Goal: Transaction & Acquisition: Purchase product/service

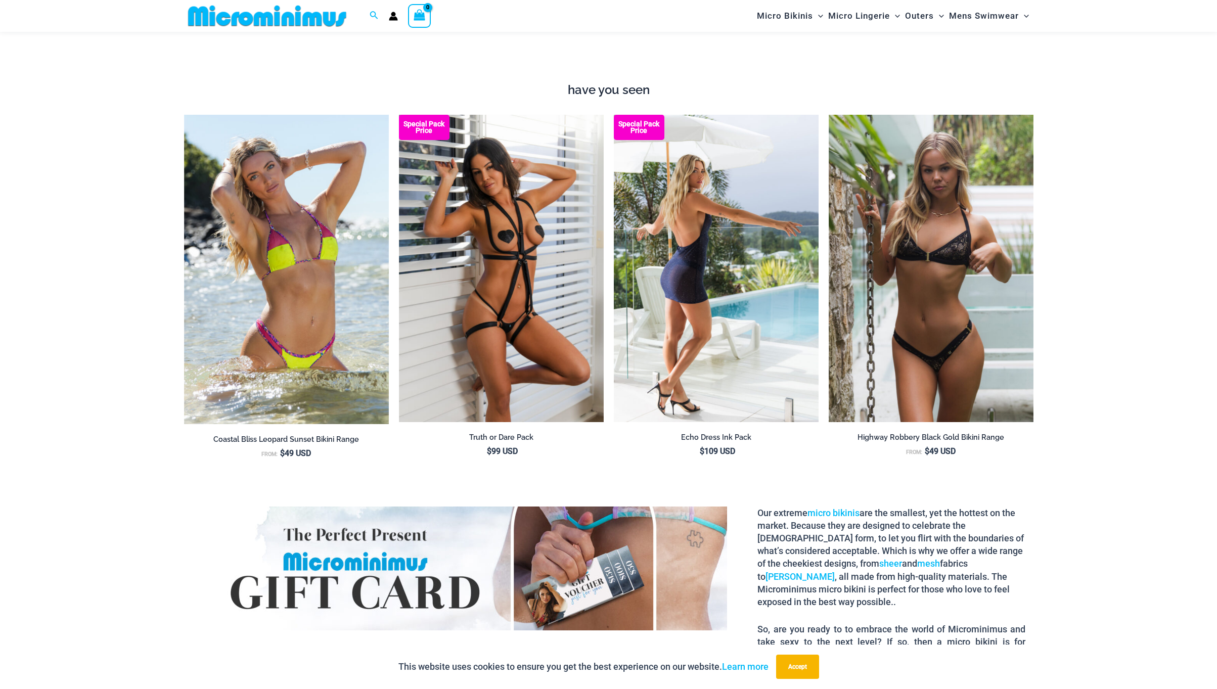
scroll to position [1496, 0]
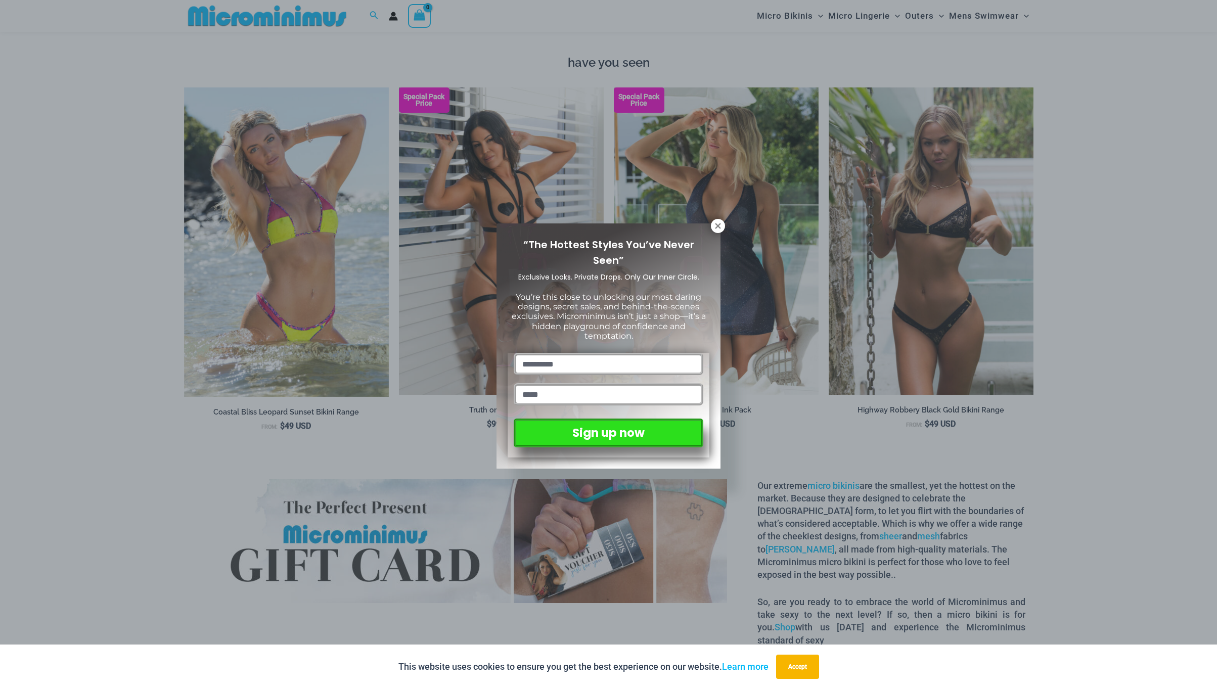
drag, startPoint x: 719, startPoint y: 229, endPoint x: 697, endPoint y: 229, distance: 22.8
click at [719, 229] on icon at bounding box center [717, 225] width 9 height 9
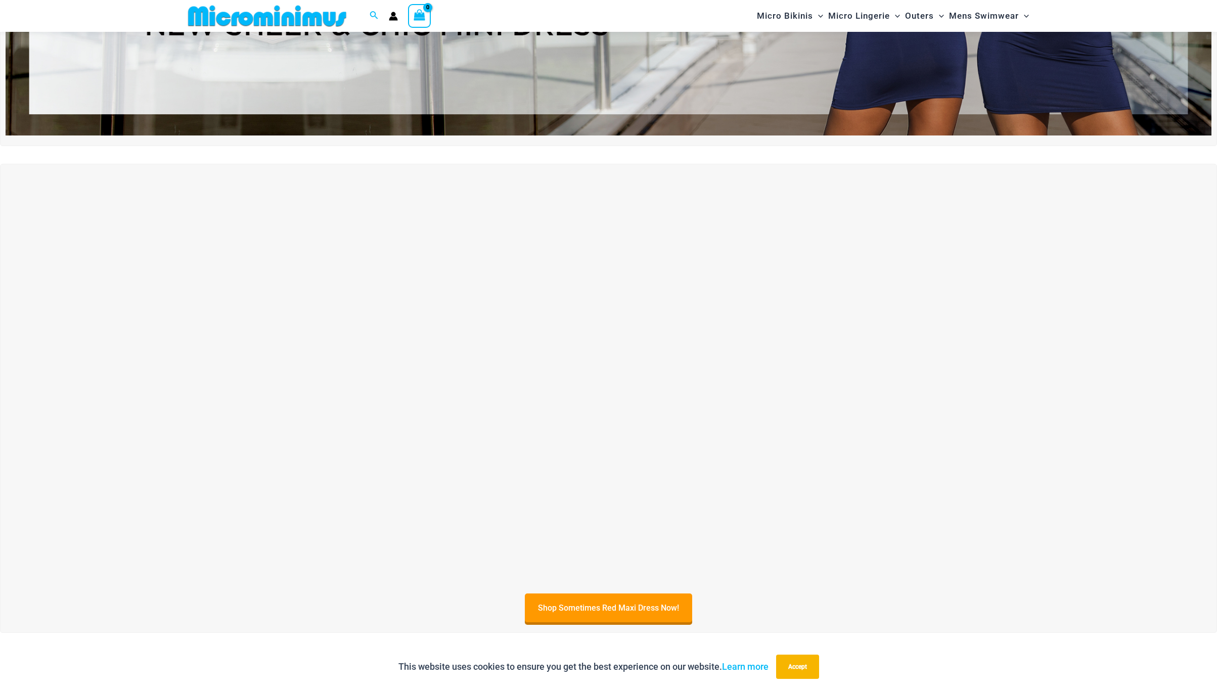
scroll to position [0, 0]
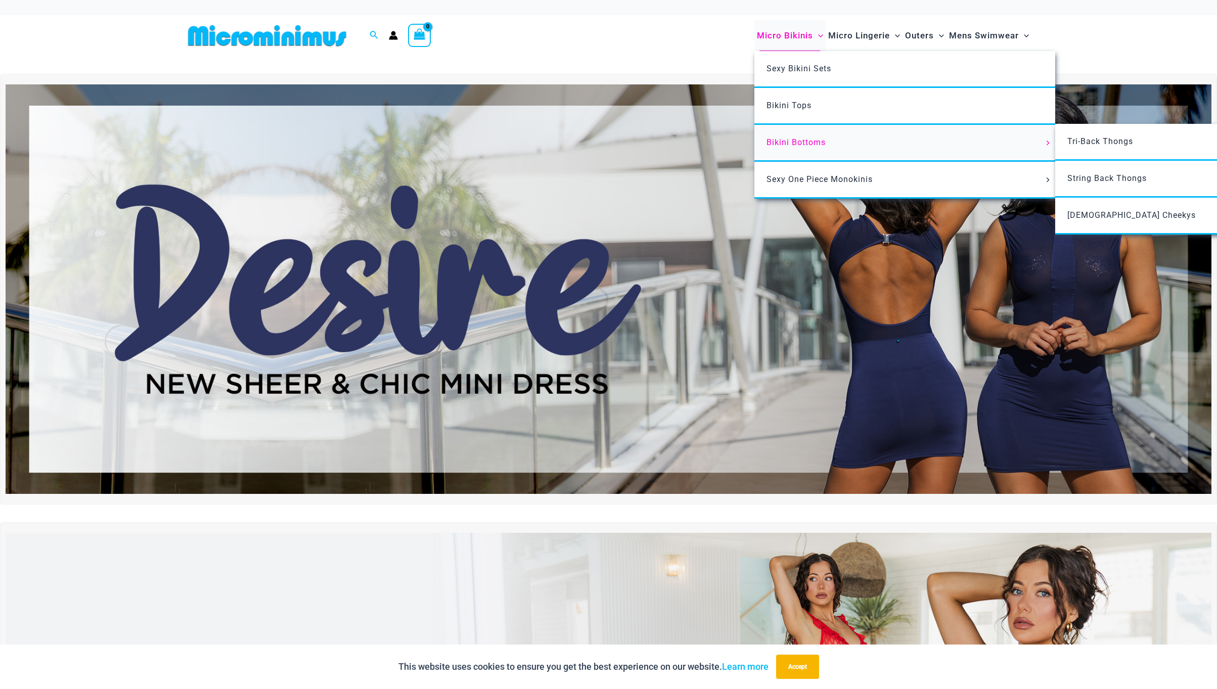
click at [790, 136] on link "Bikini Bottoms" at bounding box center [904, 143] width 301 height 37
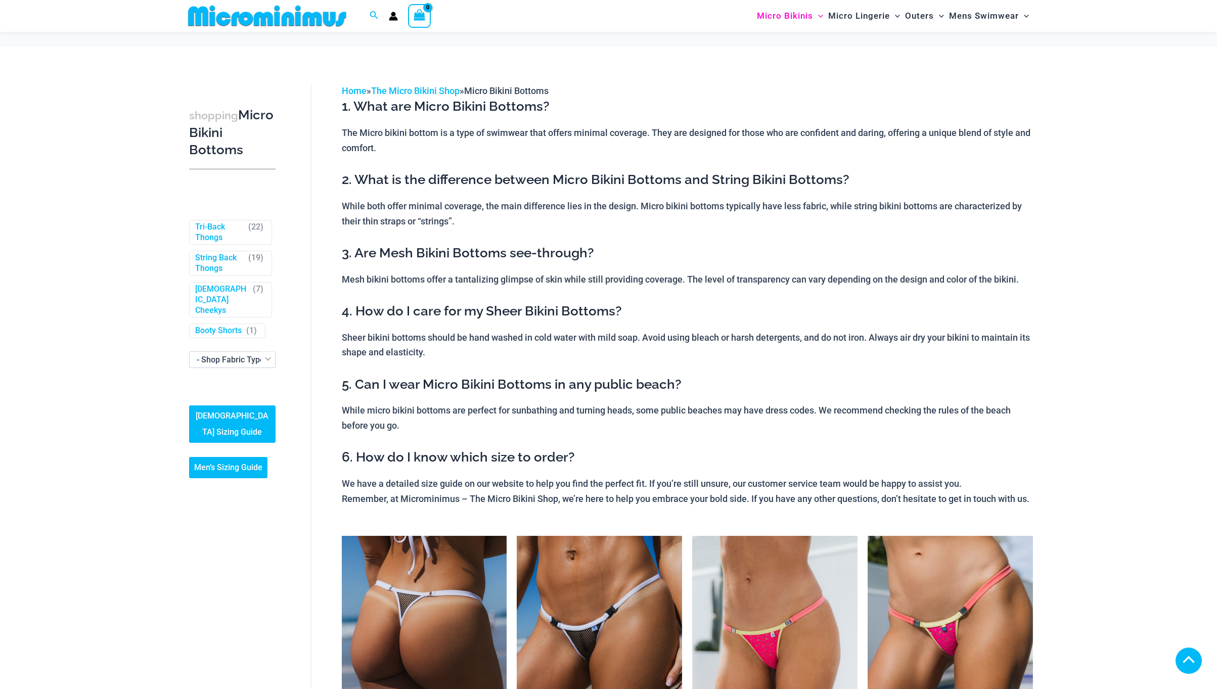
scroll to position [776, 0]
